Goal: Entertainment & Leisure: Consume media (video, audio)

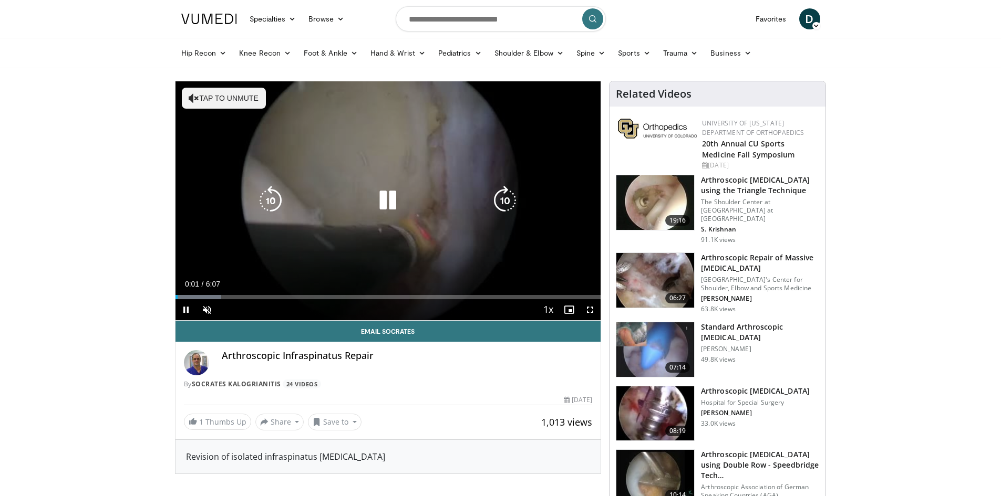
click at [392, 200] on icon "Video Player" at bounding box center [387, 200] width 29 height 29
click at [382, 212] on icon "Video Player" at bounding box center [387, 200] width 29 height 29
click at [209, 99] on button "Tap to unmute" at bounding box center [224, 98] width 84 height 21
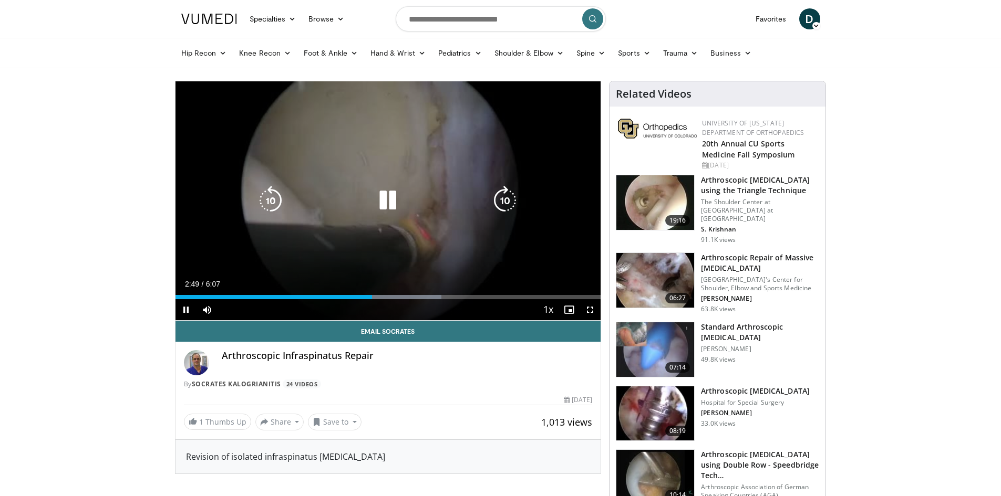
click at [386, 205] on icon "Video Player" at bounding box center [387, 200] width 29 height 29
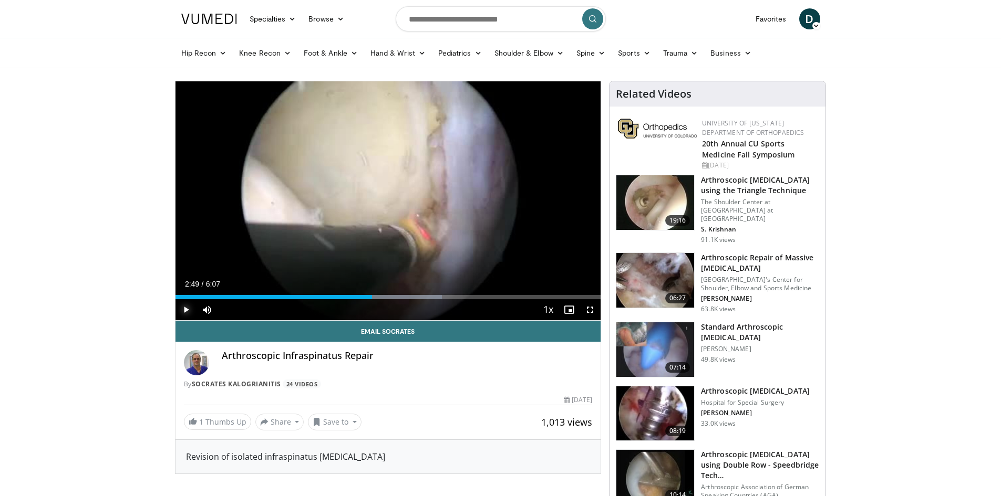
click at [191, 309] on span "Video Player" at bounding box center [185, 309] width 21 height 21
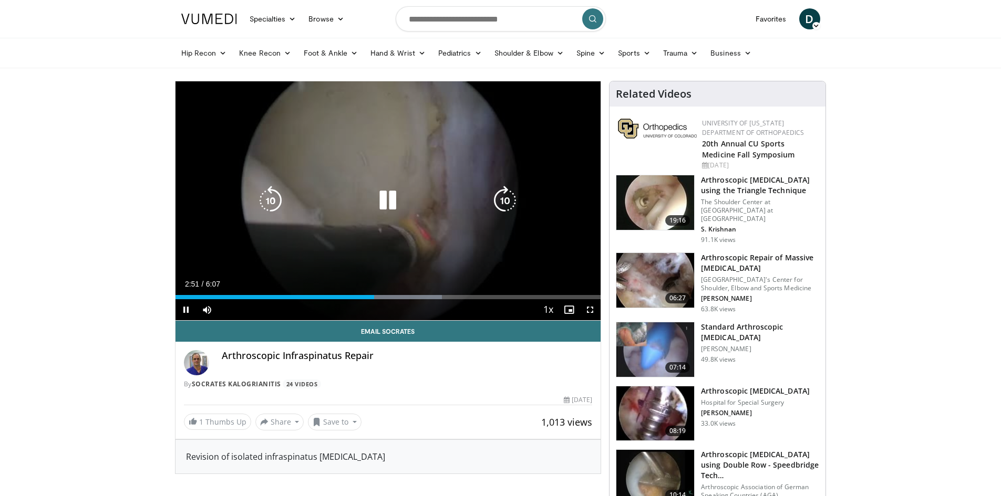
click at [391, 204] on icon "Video Player" at bounding box center [387, 200] width 29 height 29
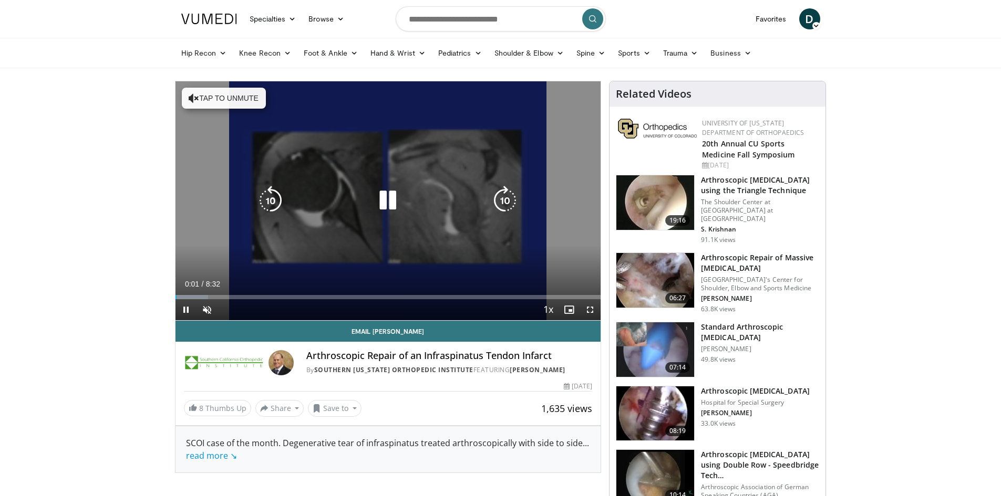
click at [216, 92] on button "Tap to unmute" at bounding box center [224, 98] width 84 height 21
click at [388, 201] on icon "Video Player" at bounding box center [387, 200] width 29 height 29
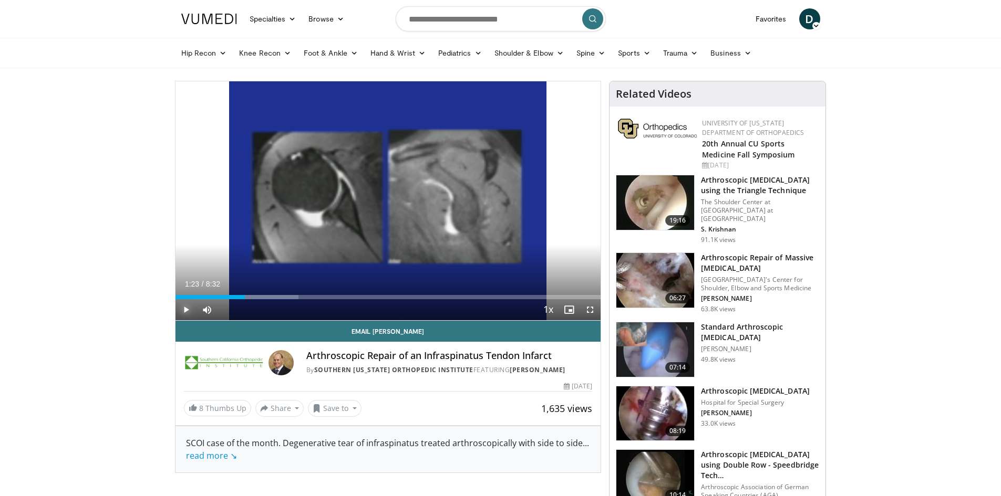
click at [183, 312] on span "Video Player" at bounding box center [185, 309] width 21 height 21
click at [188, 309] on span "Video Player" at bounding box center [185, 309] width 21 height 21
